Goal: Find specific page/section: Find specific page/section

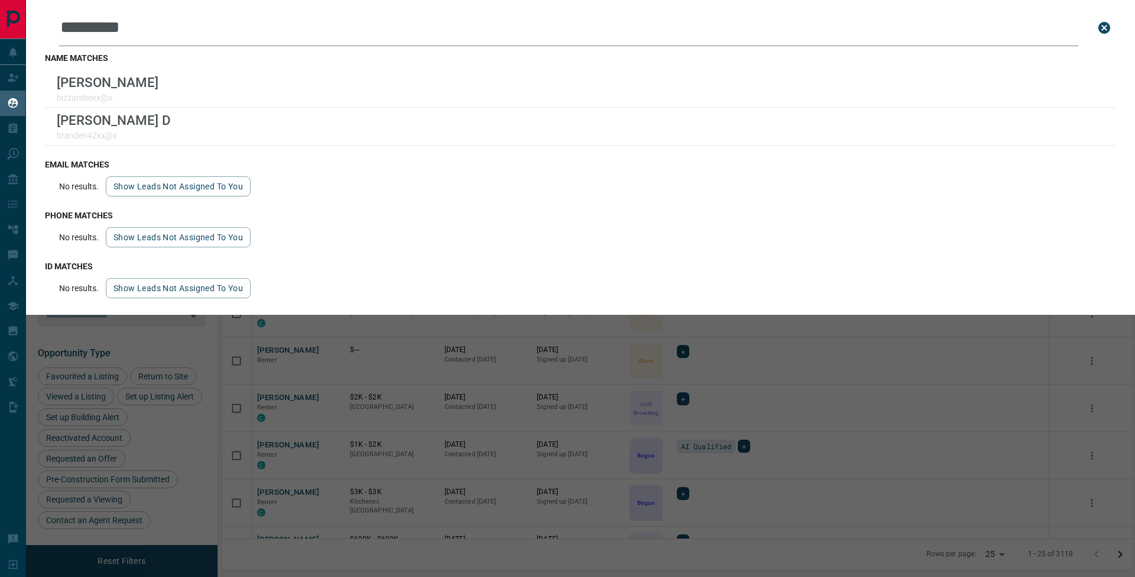
scroll to position [462, 903]
click at [1110, 27] on icon "close search bar" at bounding box center [1105, 28] width 12 height 12
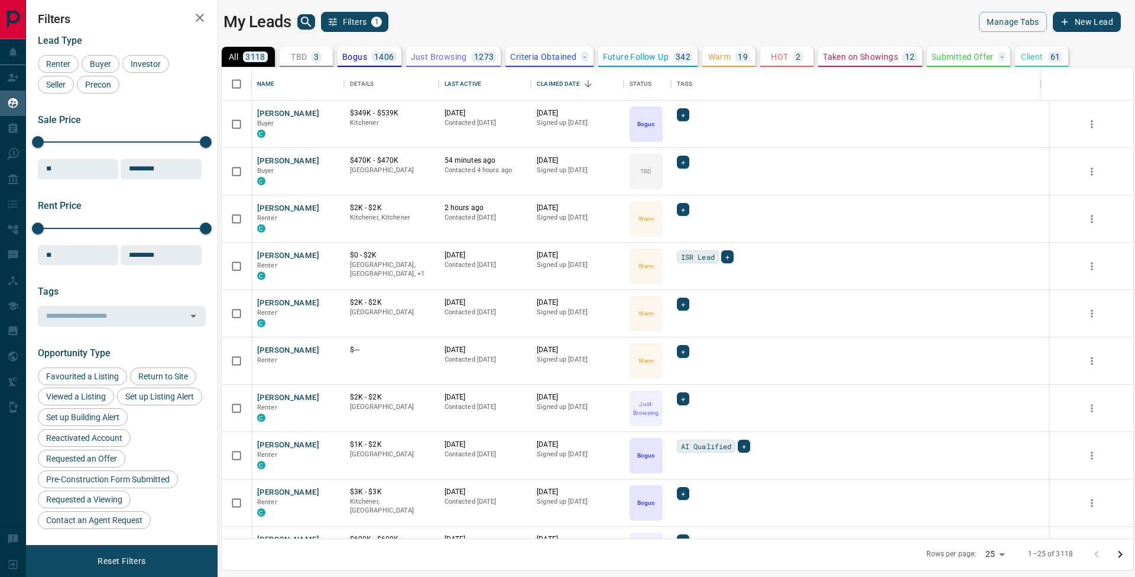
click at [307, 22] on icon "search button" at bounding box center [306, 22] width 10 height 10
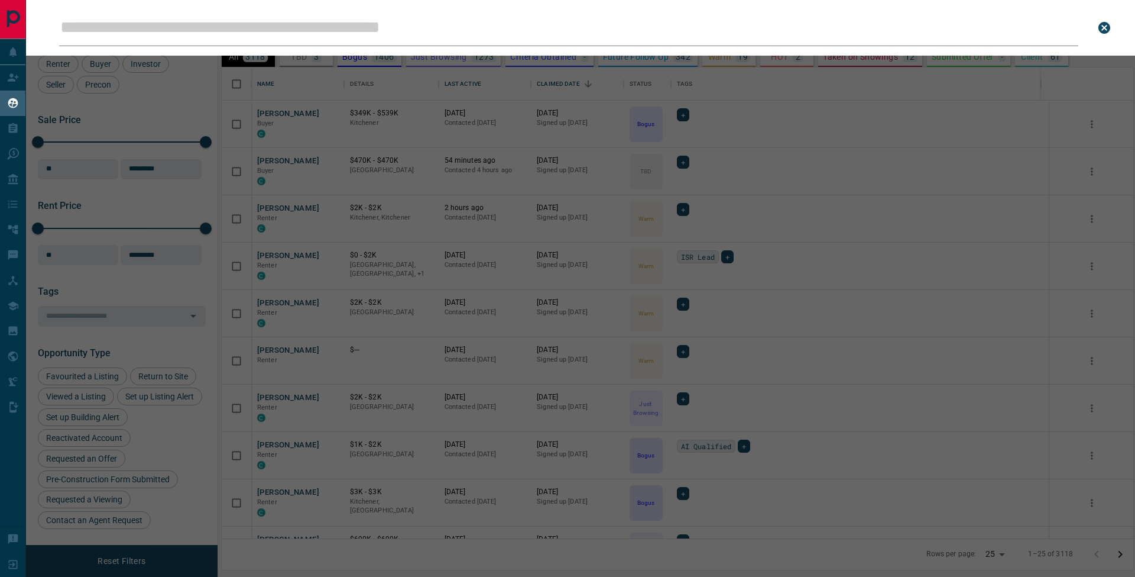
type input "**********"
